Goal: Task Accomplishment & Management: Manage account settings

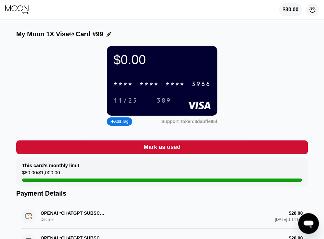
click at [311, 12] on circle at bounding box center [311, 9] width 13 height 13
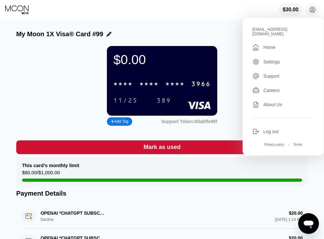
click at [265, 129] on div "Log out" at bounding box center [270, 131] width 15 height 5
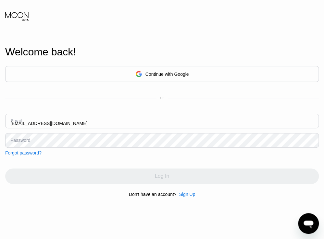
click at [72, 122] on input "monimon670@gmail.com" at bounding box center [161, 121] width 313 height 15
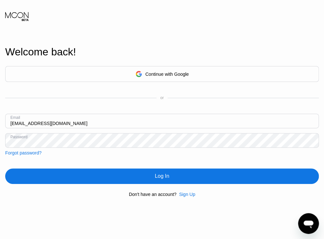
click at [72, 122] on input "monimon670@gmail.com" at bounding box center [161, 121] width 313 height 15
paste input "kot-17.06@inbox.lv"
click at [63, 121] on input "kot-17.06@inbox.lv" at bounding box center [161, 121] width 313 height 15
type input "kot-17.06@inbox.lv"
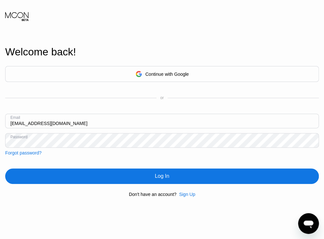
click at [125, 178] on div "Log In" at bounding box center [161, 177] width 313 height 16
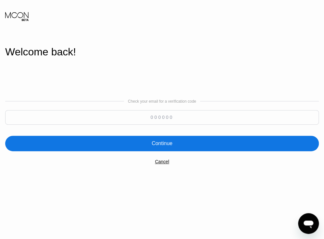
click at [147, 115] on input at bounding box center [161, 117] width 313 height 15
paste input "886188"
type input "886188"
click at [132, 146] on div "Continue" at bounding box center [161, 144] width 313 height 16
